Goal: Task Accomplishment & Management: Manage account settings

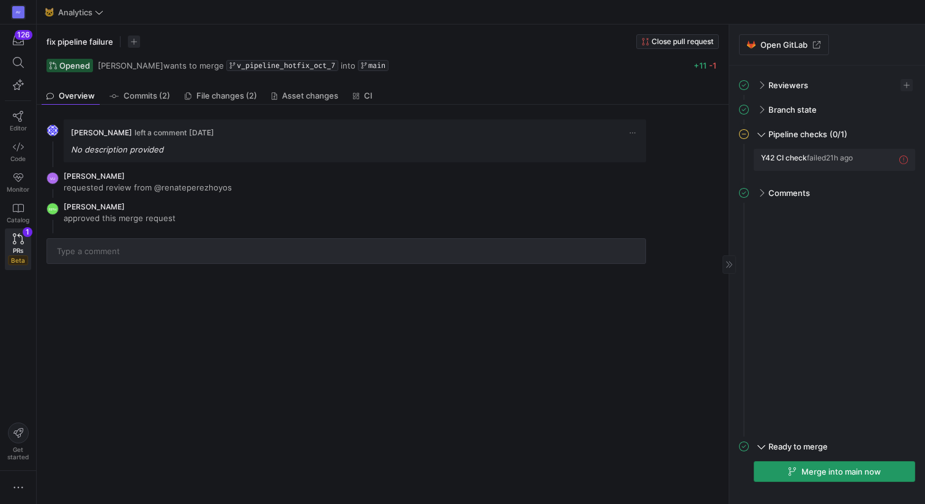
click at [824, 468] on span "Merge into main now" at bounding box center [842, 471] width 80 height 10
click at [900, 43] on span at bounding box center [900, 44] width 15 height 15
click at [766, 157] on span "Y42 CI check" at bounding box center [784, 157] width 46 height 9
click at [891, 157] on span "button" at bounding box center [891, 160] width 12 height 12
click at [831, 178] on span "Open" at bounding box center [827, 176] width 21 height 10
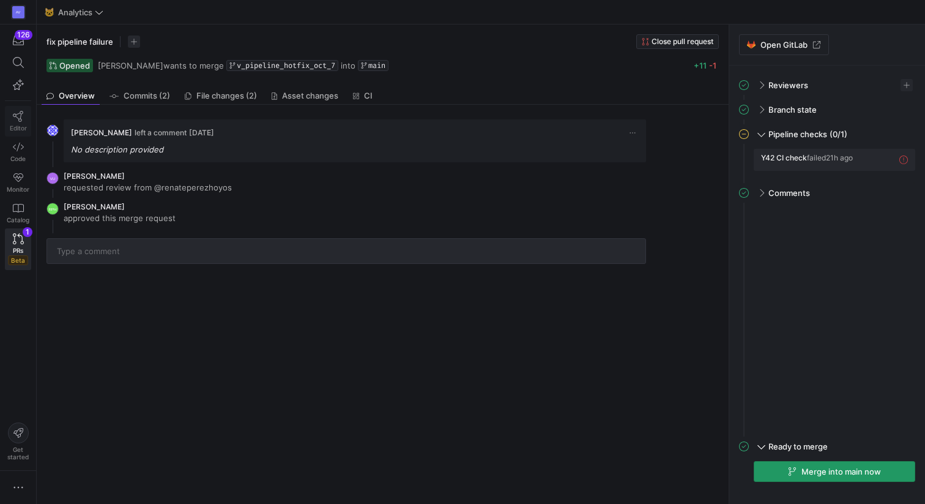
click at [21, 123] on link "Editor" at bounding box center [18, 121] width 26 height 31
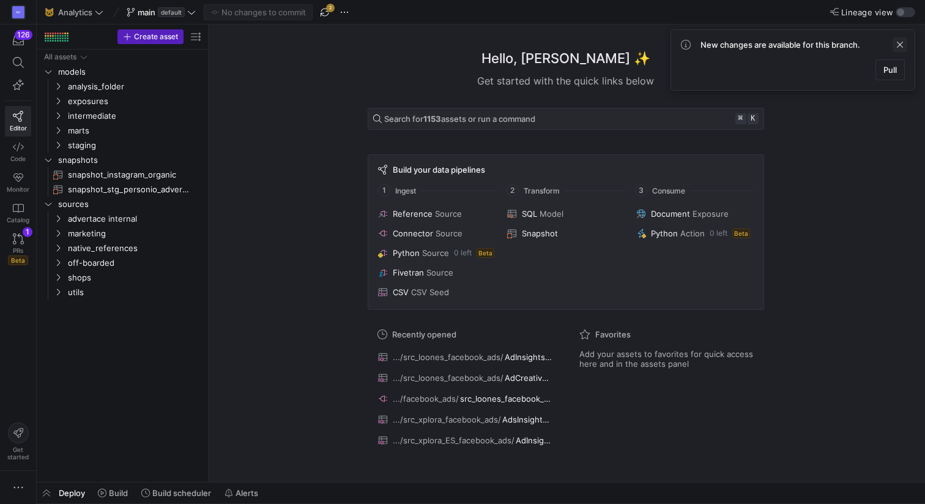
click at [906, 43] on span at bounding box center [900, 44] width 15 height 15
click at [323, 13] on span "button" at bounding box center [325, 12] width 15 height 15
click at [170, 491] on span "Build scheduler" at bounding box center [181, 493] width 59 height 10
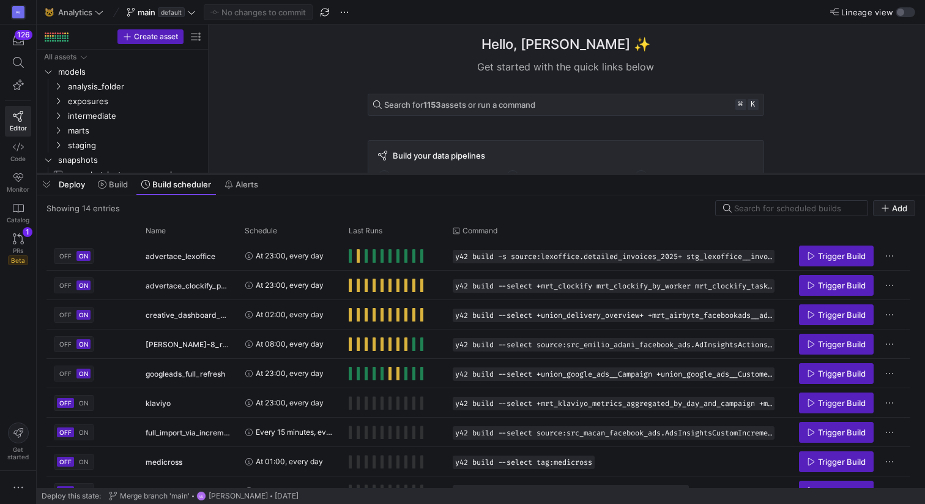
drag, startPoint x: 386, startPoint y: 282, endPoint x: 388, endPoint y: 172, distance: 109.6
click at [388, 172] on div at bounding box center [481, 173] width 889 height 5
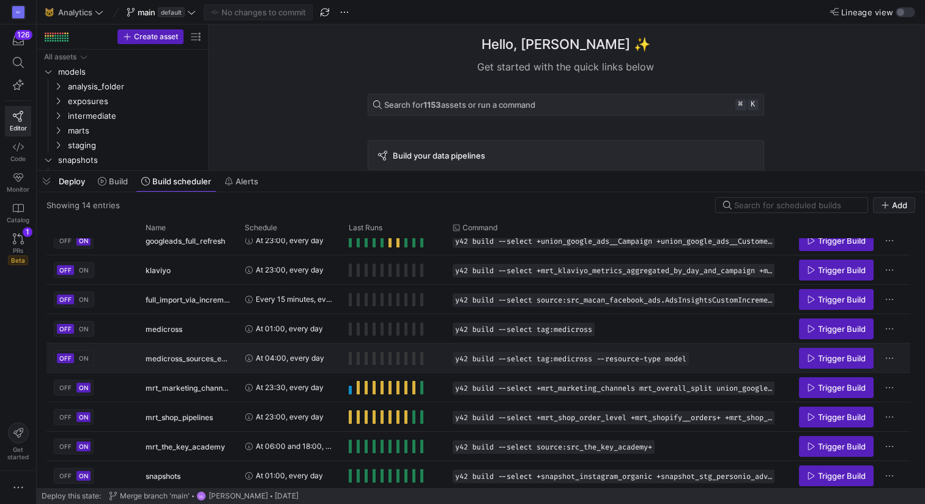
scroll to position [162, 0]
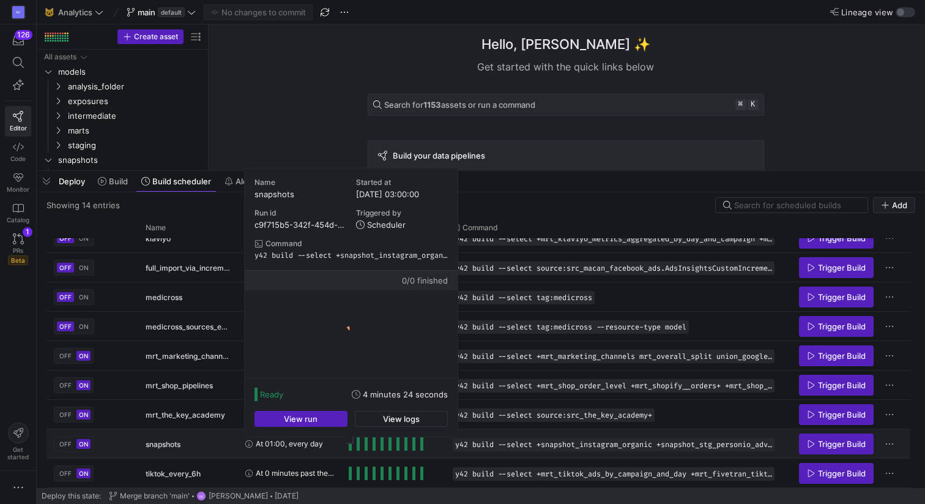
click at [338, 453] on div "At 01:00, every day" at bounding box center [289, 443] width 104 height 29
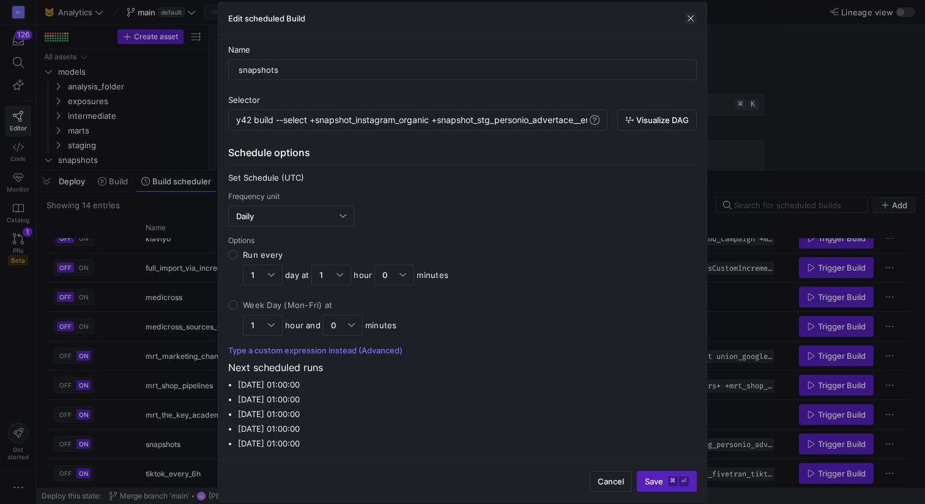
click at [692, 16] on span "button" at bounding box center [691, 18] width 12 height 12
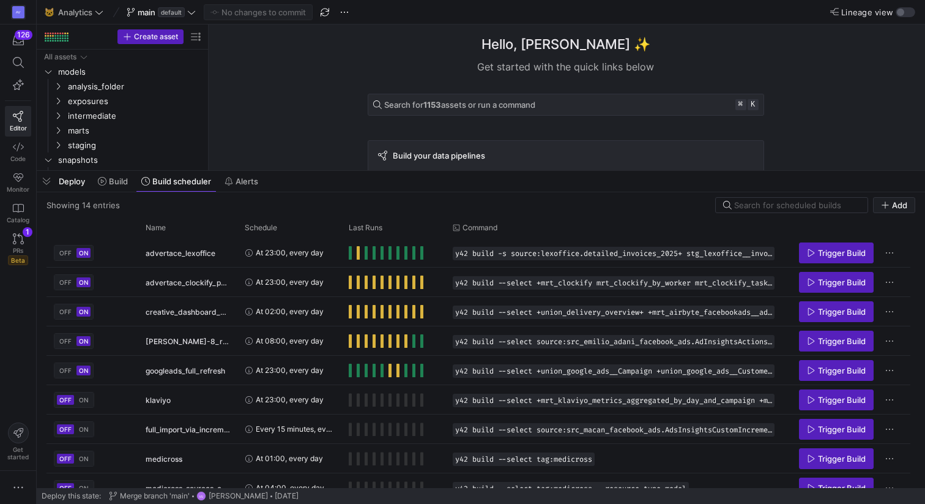
scroll to position [0, 0]
click at [19, 487] on icon "button" at bounding box center [18, 487] width 12 height 12
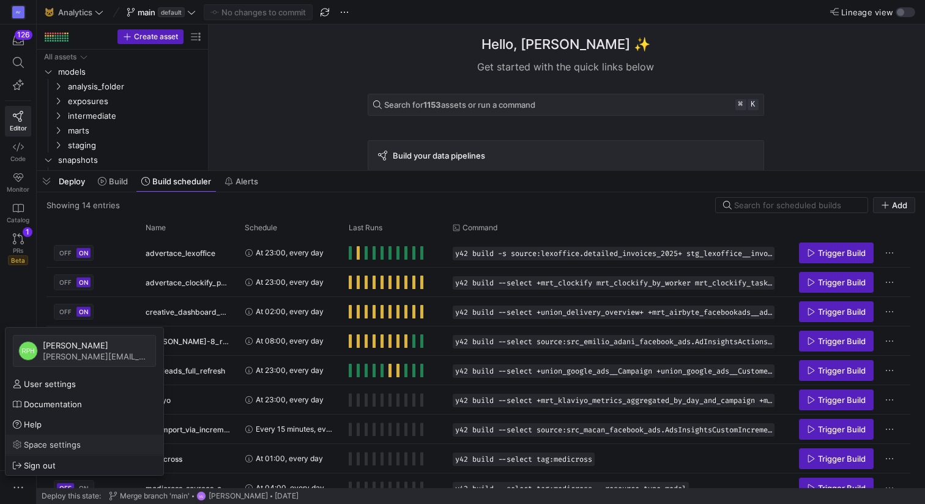
click at [50, 447] on span "Space settings" at bounding box center [52, 444] width 57 height 10
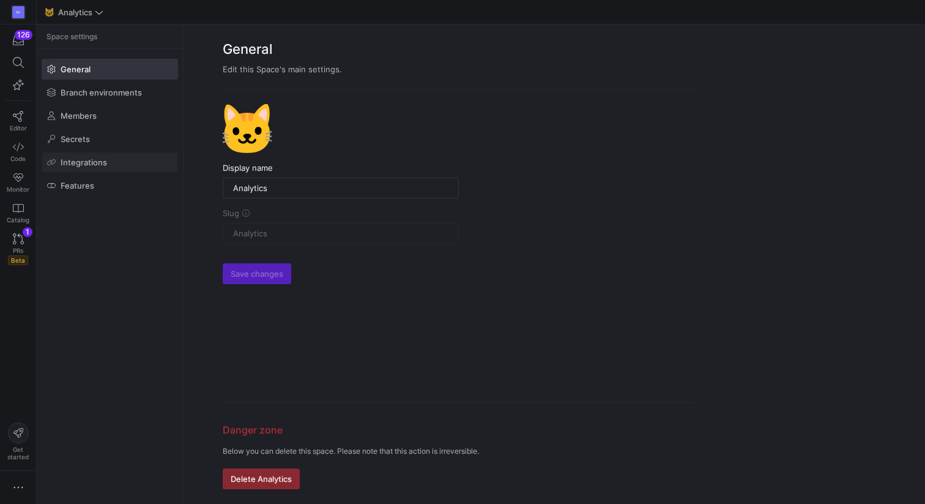
click at [88, 162] on span "Integrations" at bounding box center [84, 162] width 47 height 10
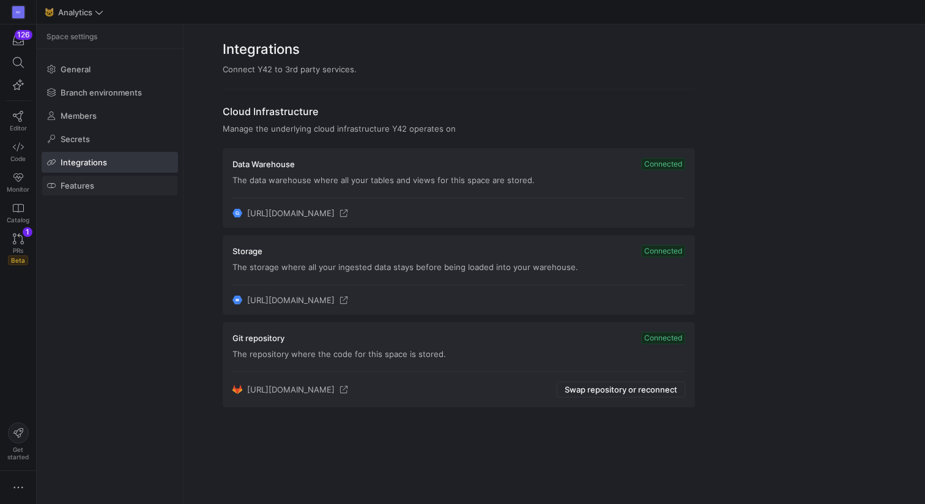
click at [88, 195] on link "Features" at bounding box center [110, 185] width 136 height 21
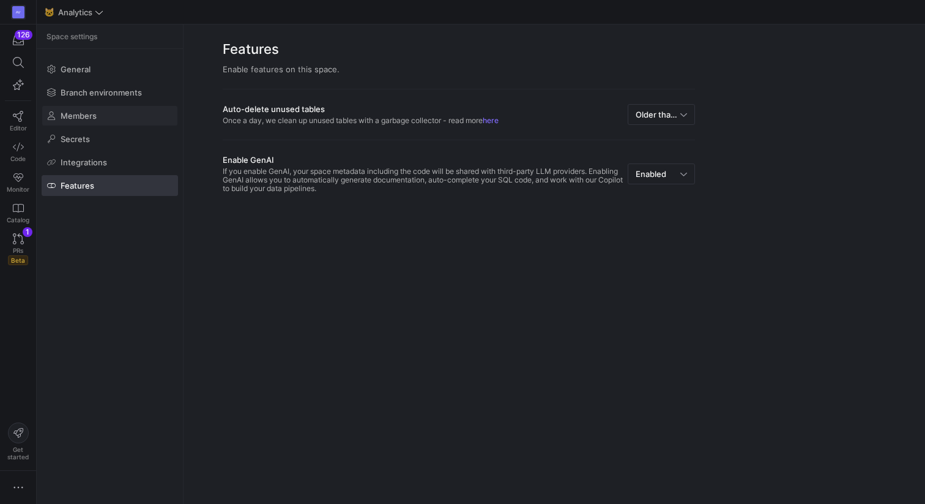
click at [85, 119] on span "Members" at bounding box center [79, 116] width 36 height 10
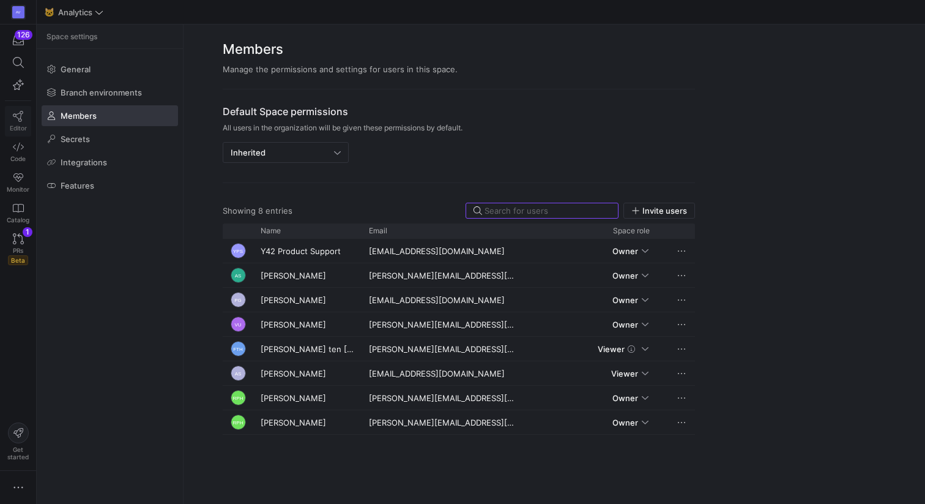
click at [20, 118] on icon at bounding box center [18, 116] width 11 height 11
